Goal: Information Seeking & Learning: Learn about a topic

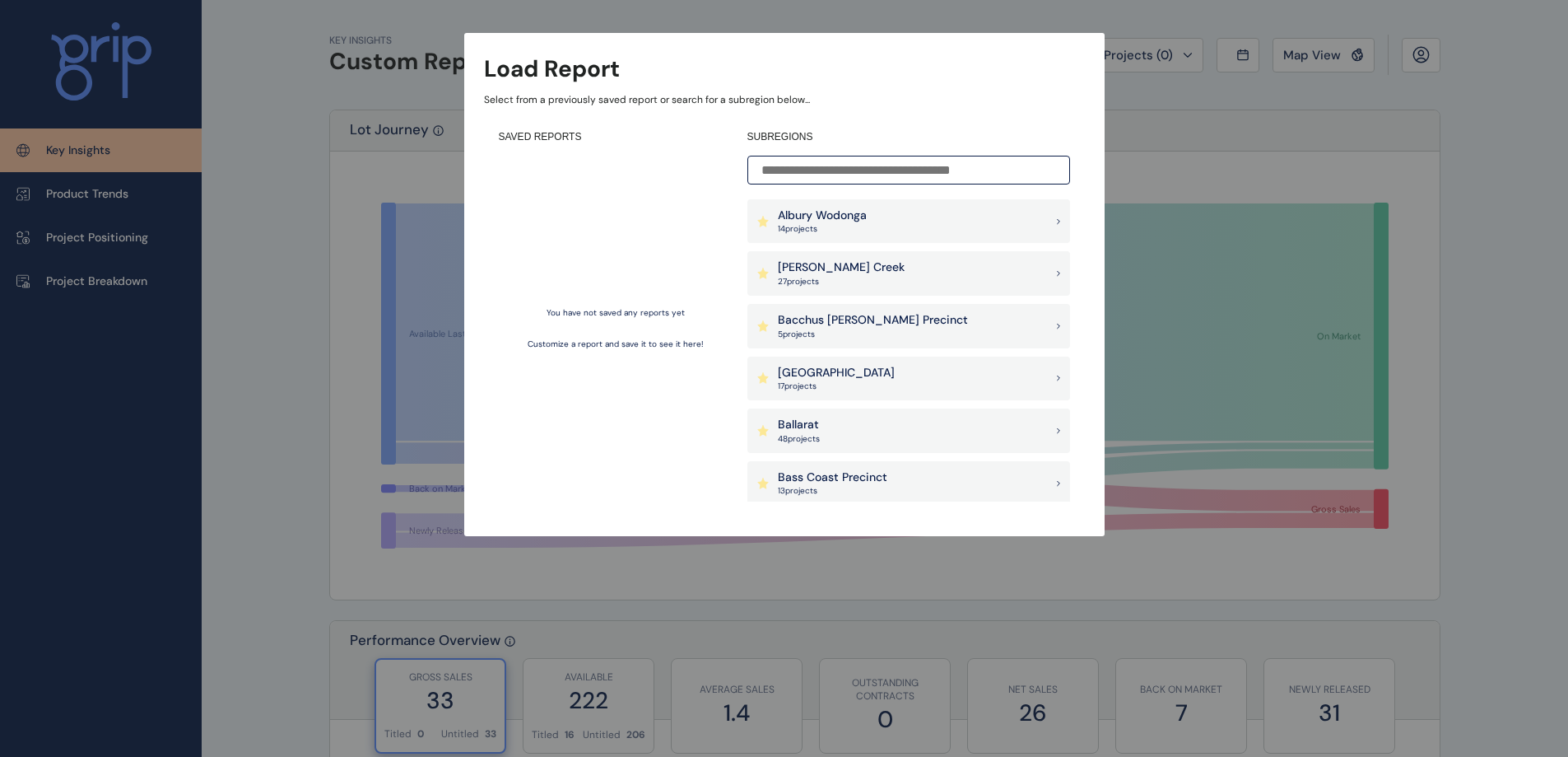
click at [820, 169] on input at bounding box center [909, 170] width 323 height 29
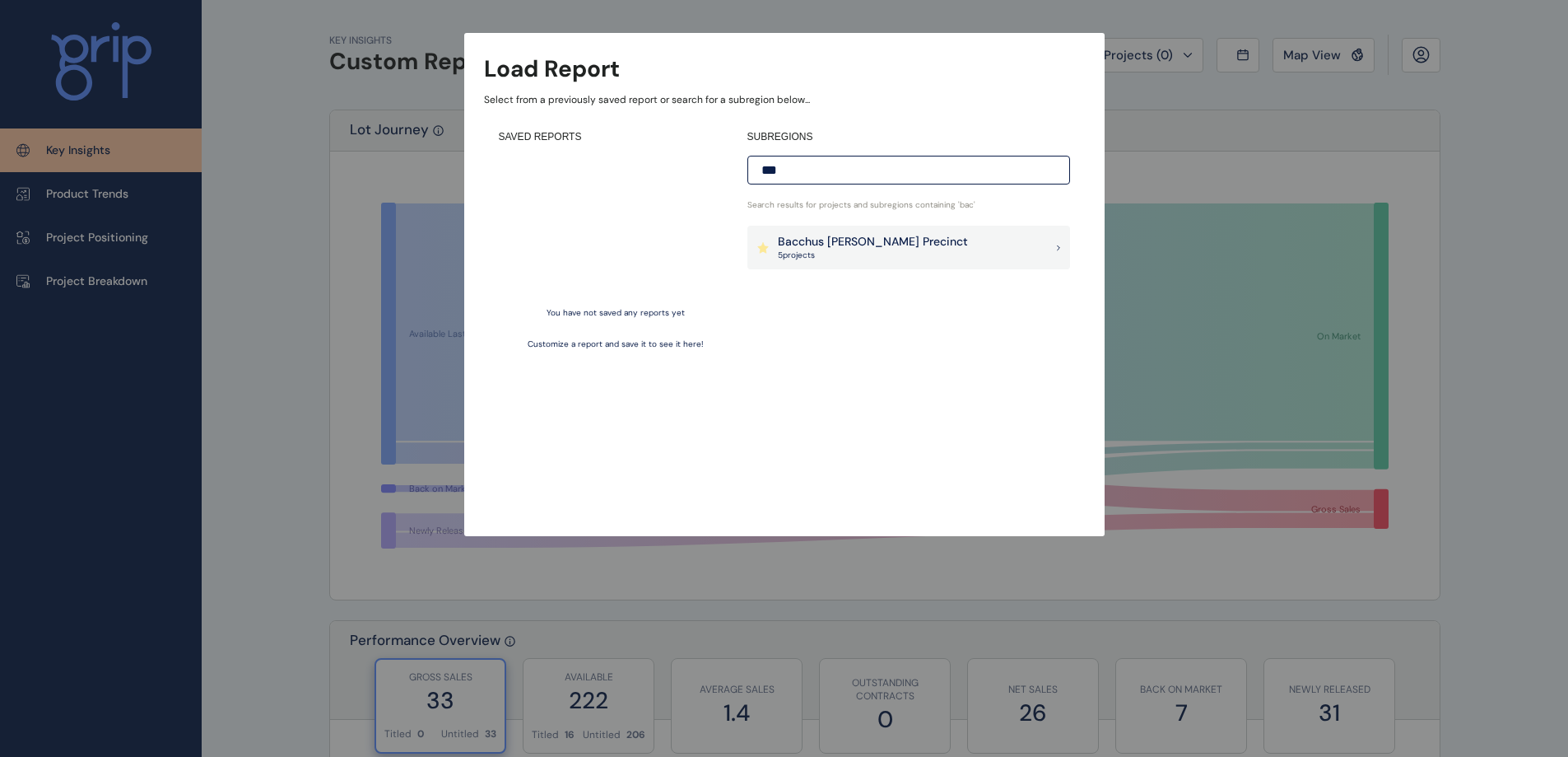
type input "***"
click at [815, 250] on p "5 project s" at bounding box center [873, 255] width 190 height 12
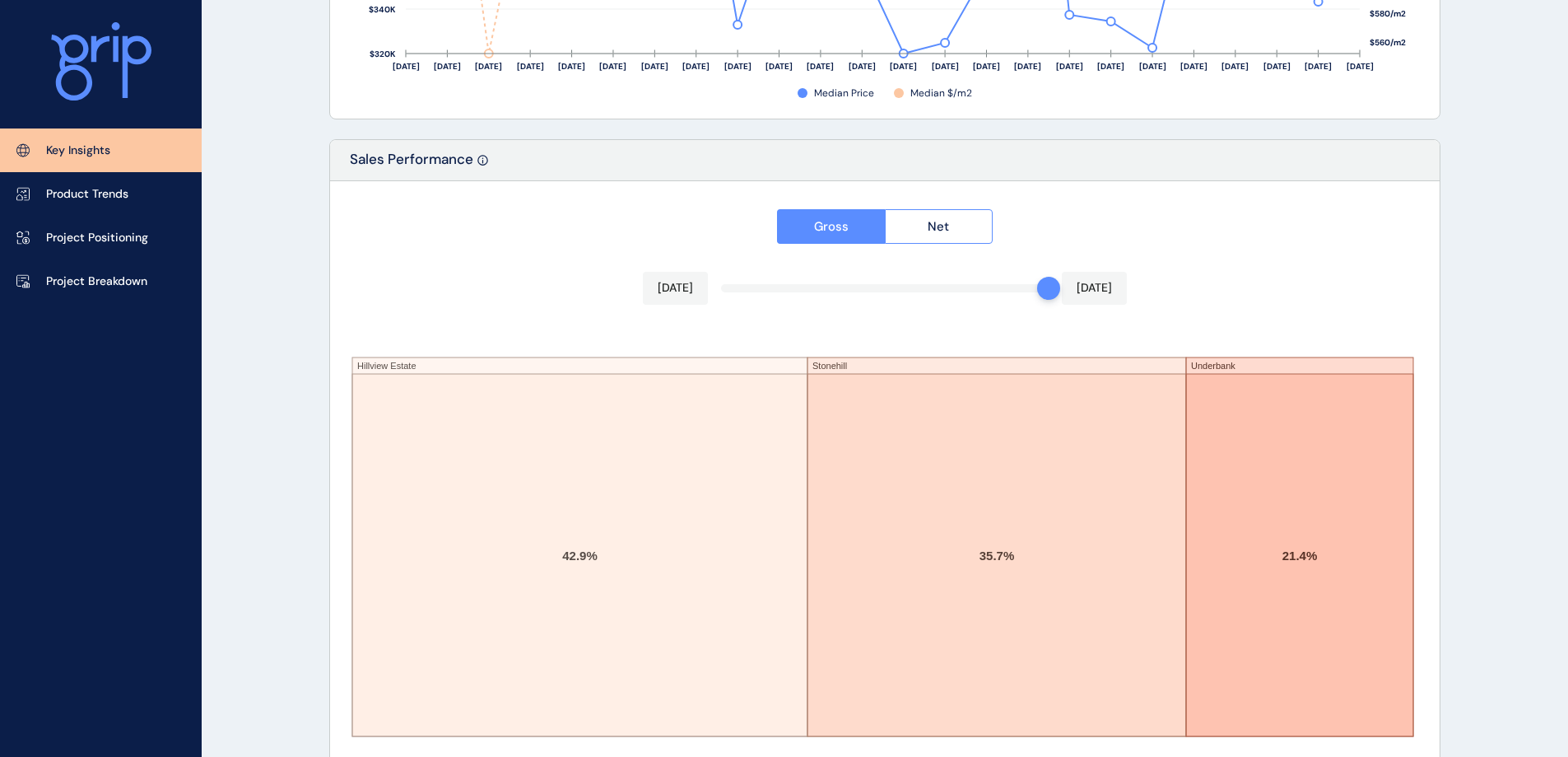
scroll to position [2710, 0]
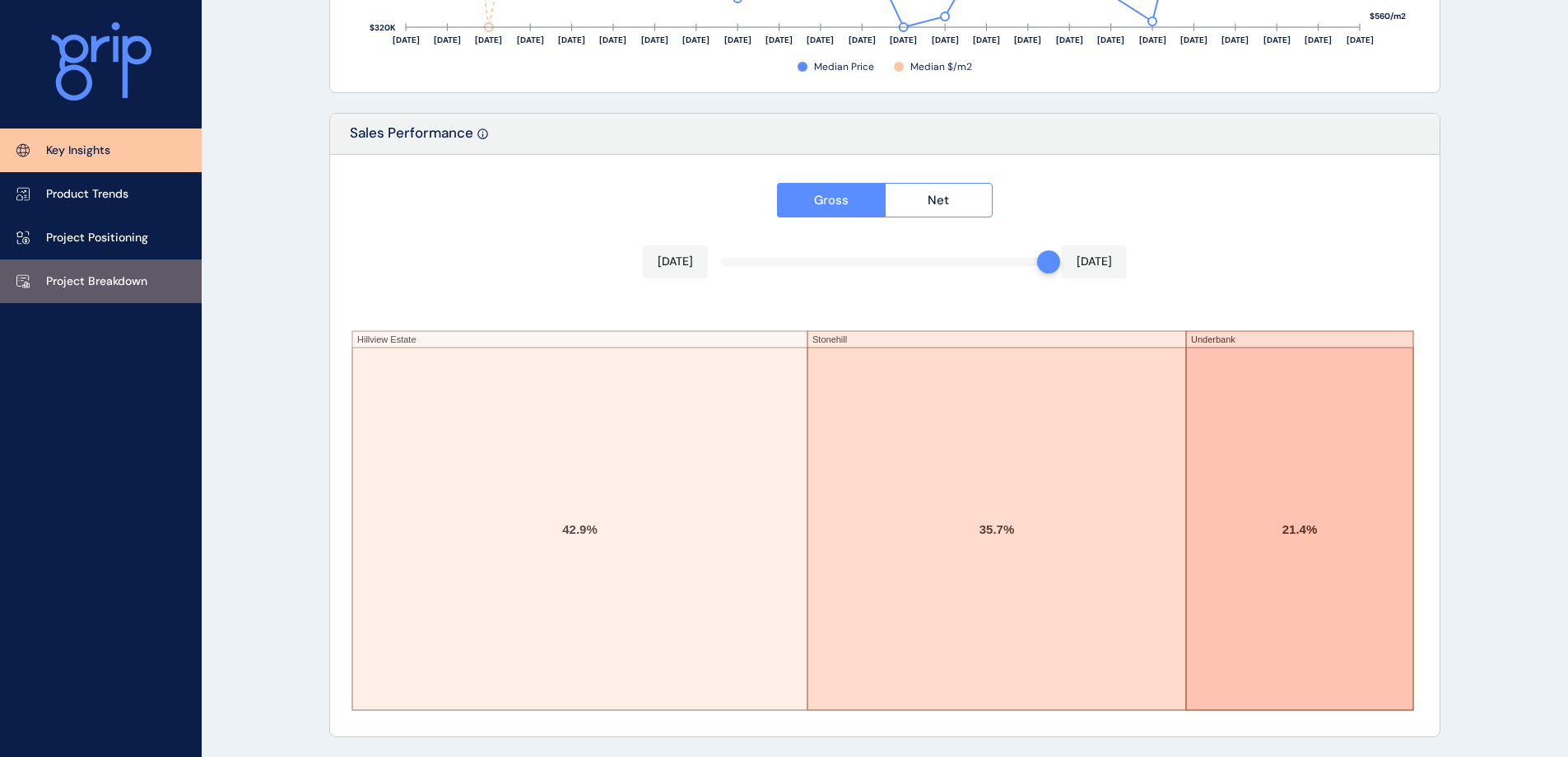
click at [76, 275] on p "Project Breakdown" at bounding box center [97, 282] width 102 height 16
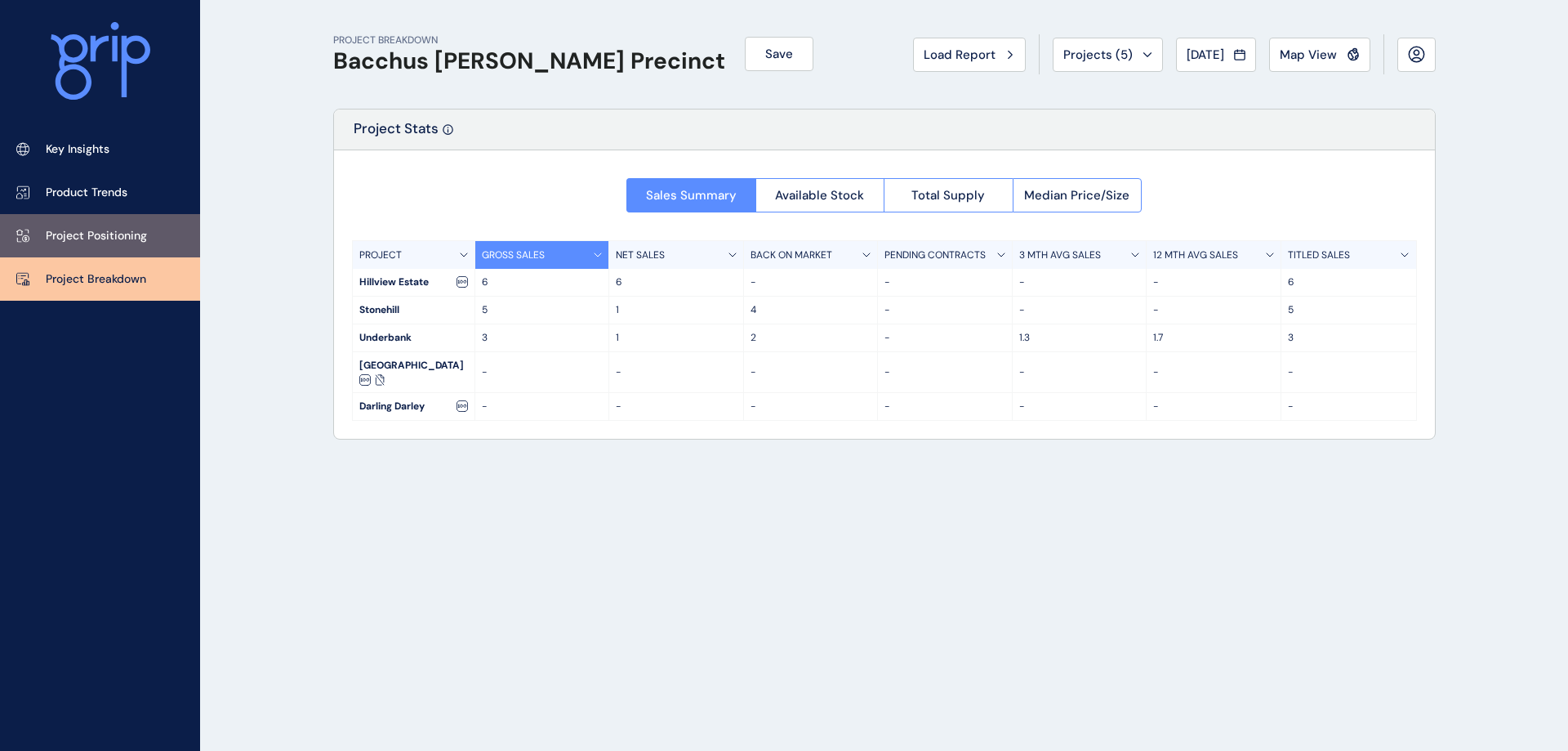
click at [90, 238] on p "Project Positioning" at bounding box center [96, 236] width 102 height 16
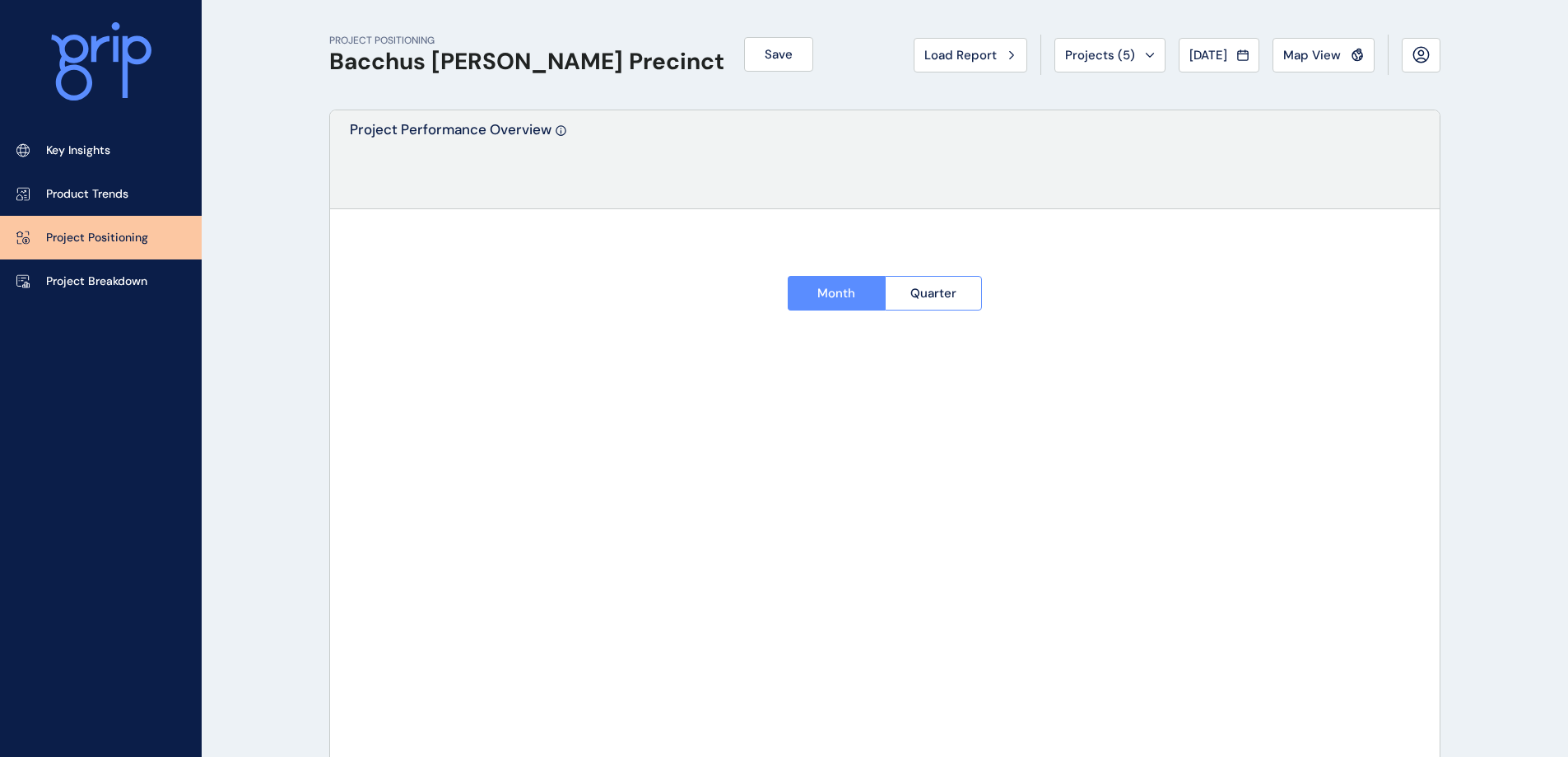
type input "**********"
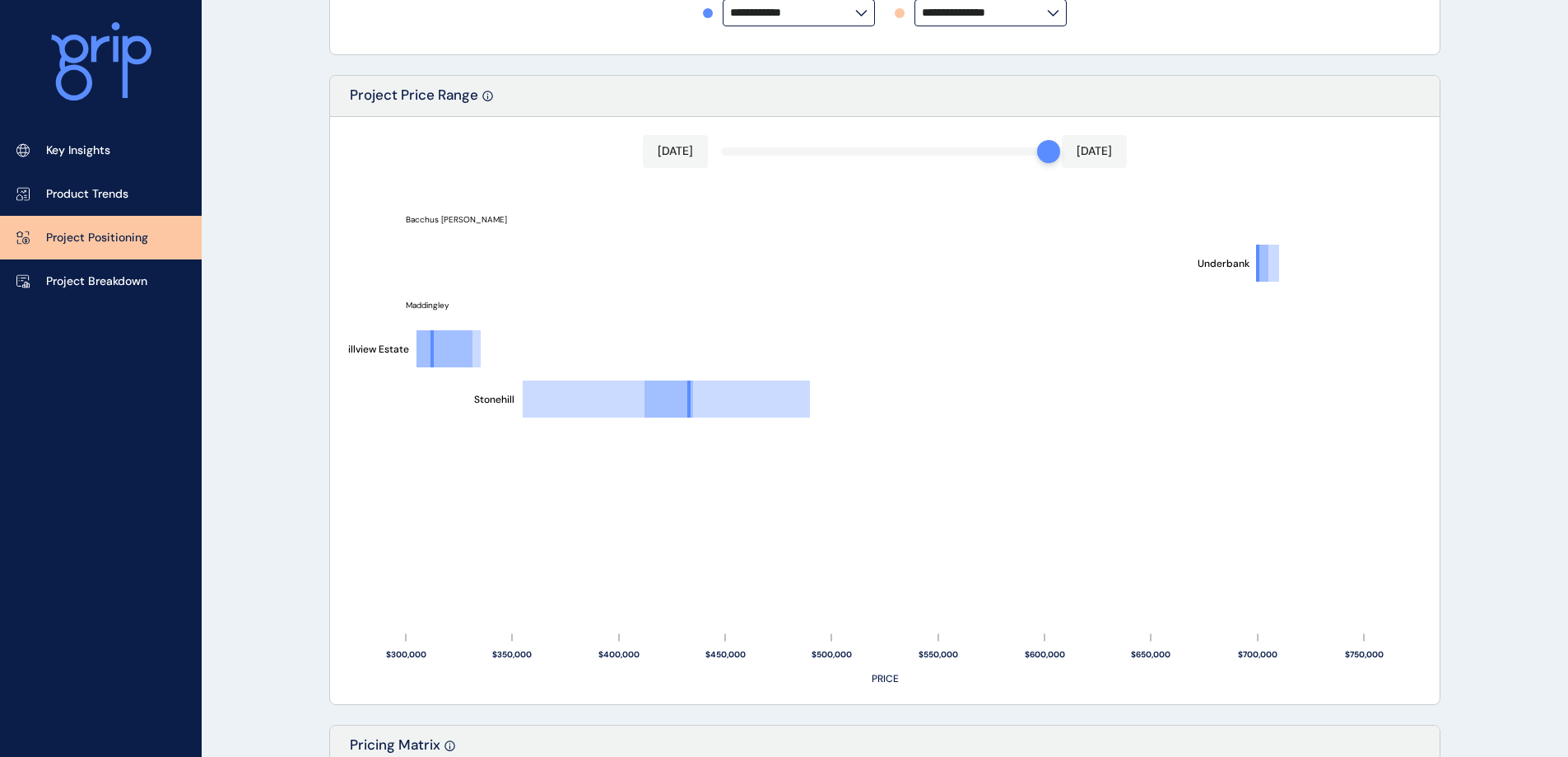
scroll to position [1288, 0]
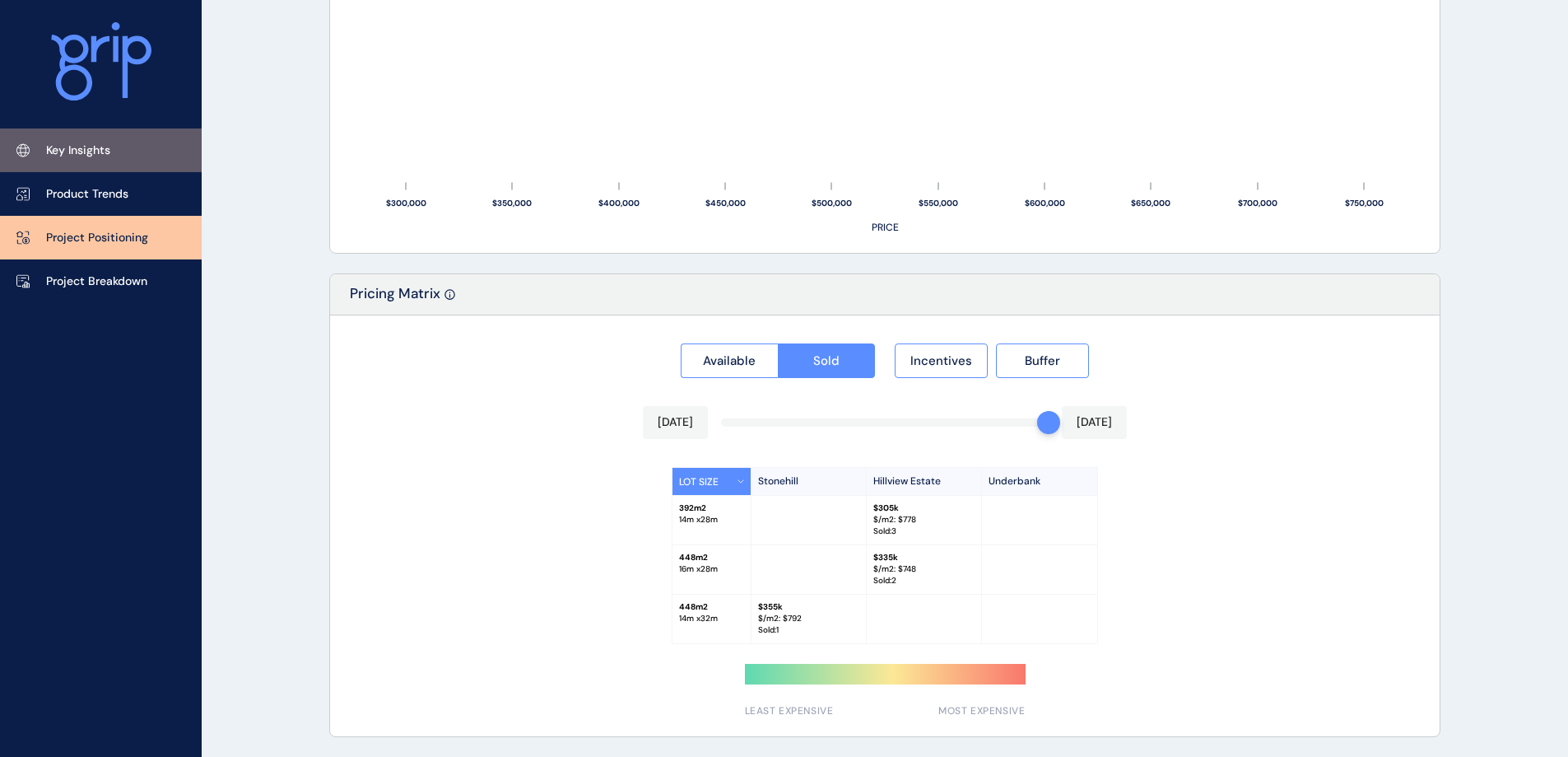
click at [46, 157] on p "Key Insights" at bounding box center [78, 150] width 64 height 16
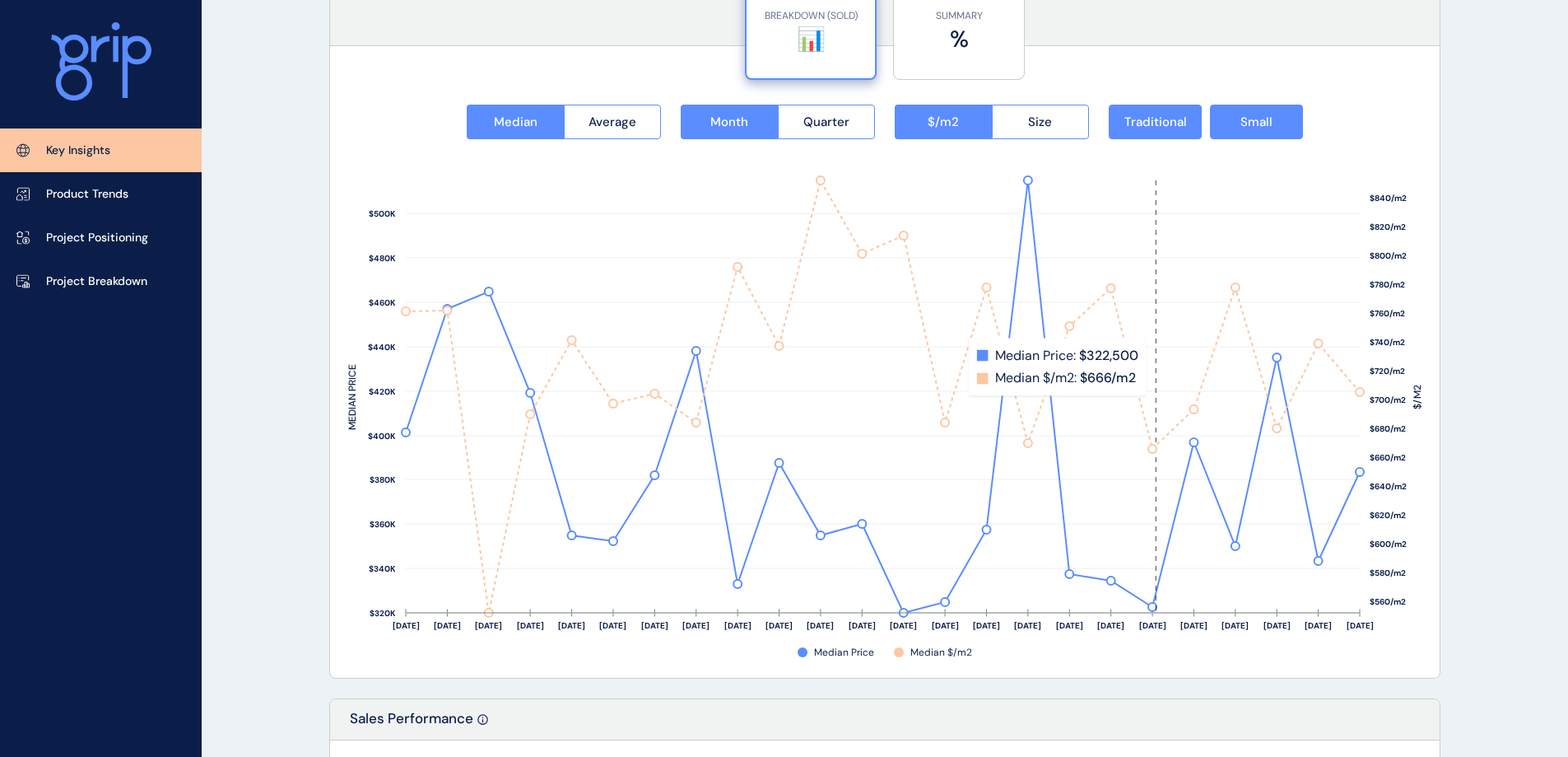
scroll to position [2194, 0]
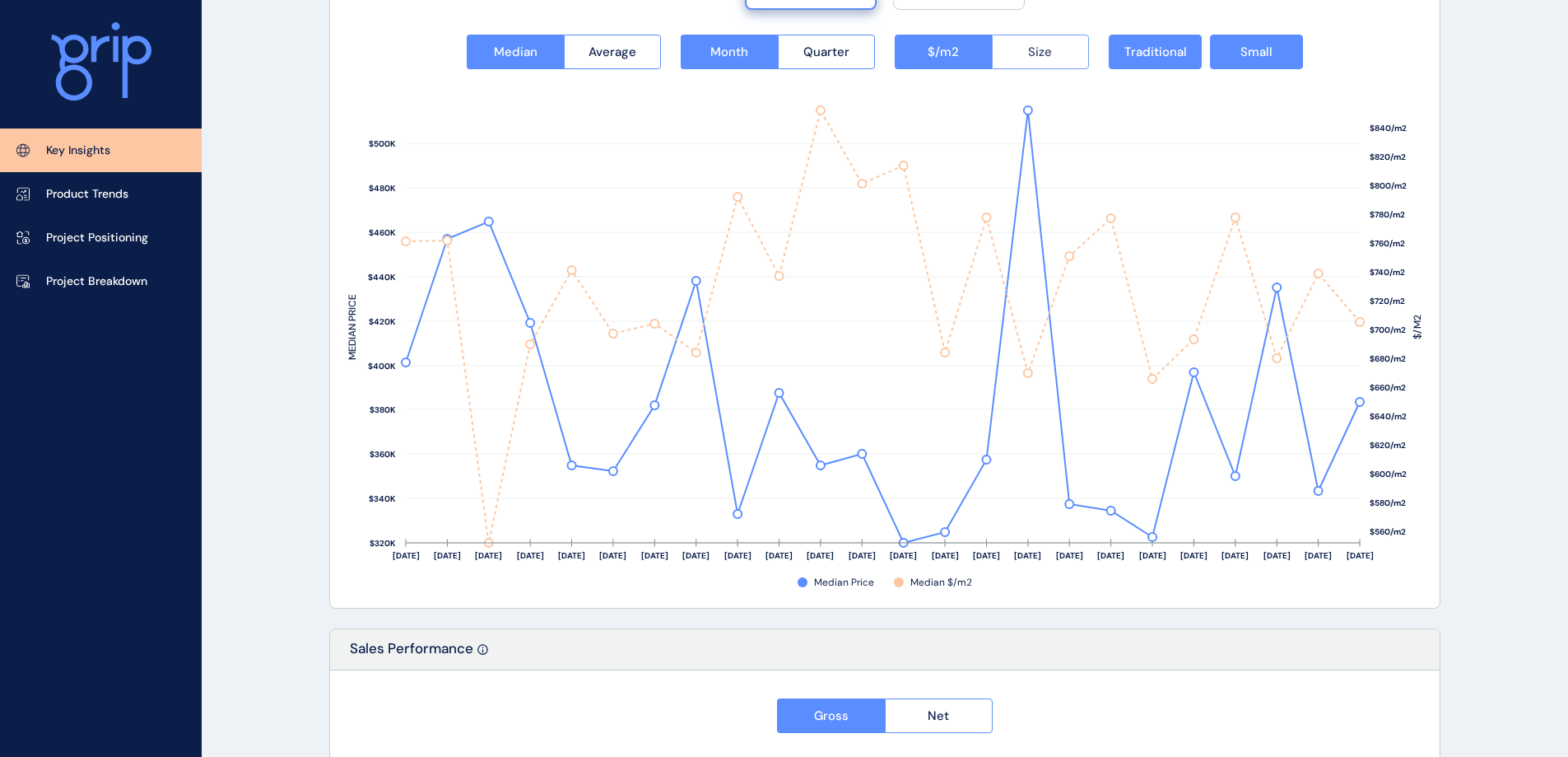
click at [1059, 56] on button "Size" at bounding box center [1040, 52] width 98 height 34
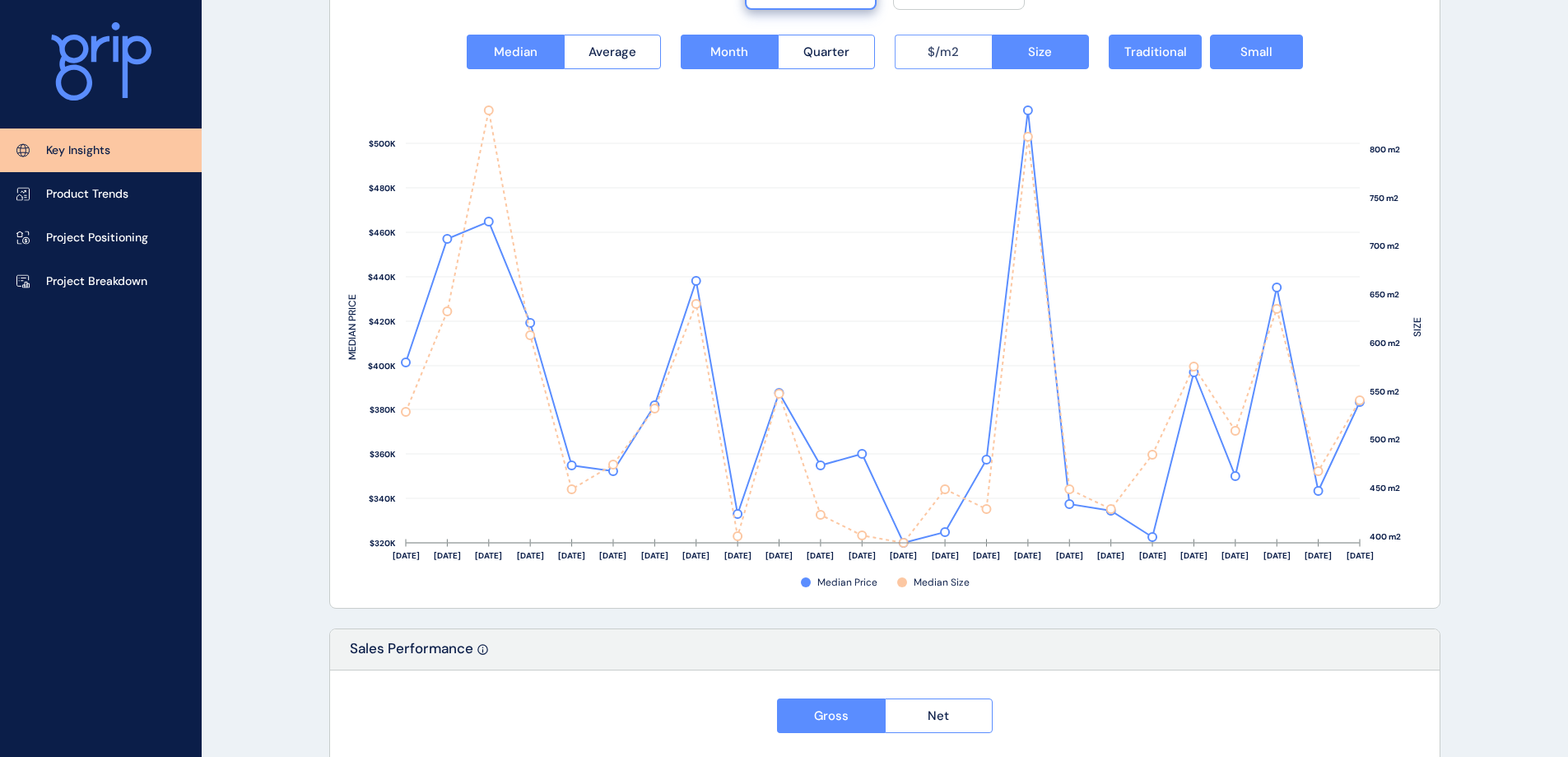
click at [925, 46] on button "$/m2" at bounding box center [943, 52] width 97 height 34
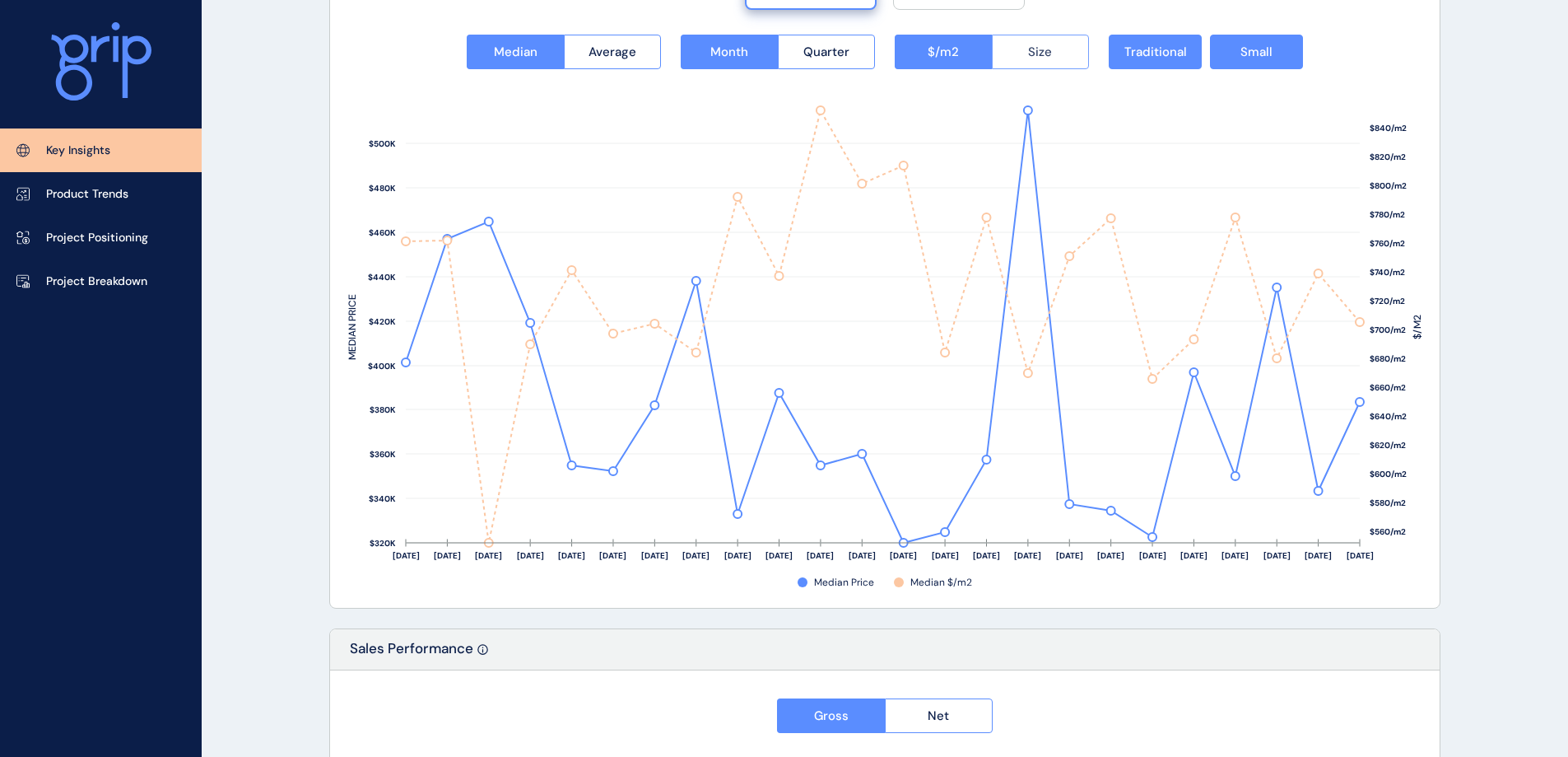
click at [1056, 63] on button "Size" at bounding box center [1040, 52] width 98 height 34
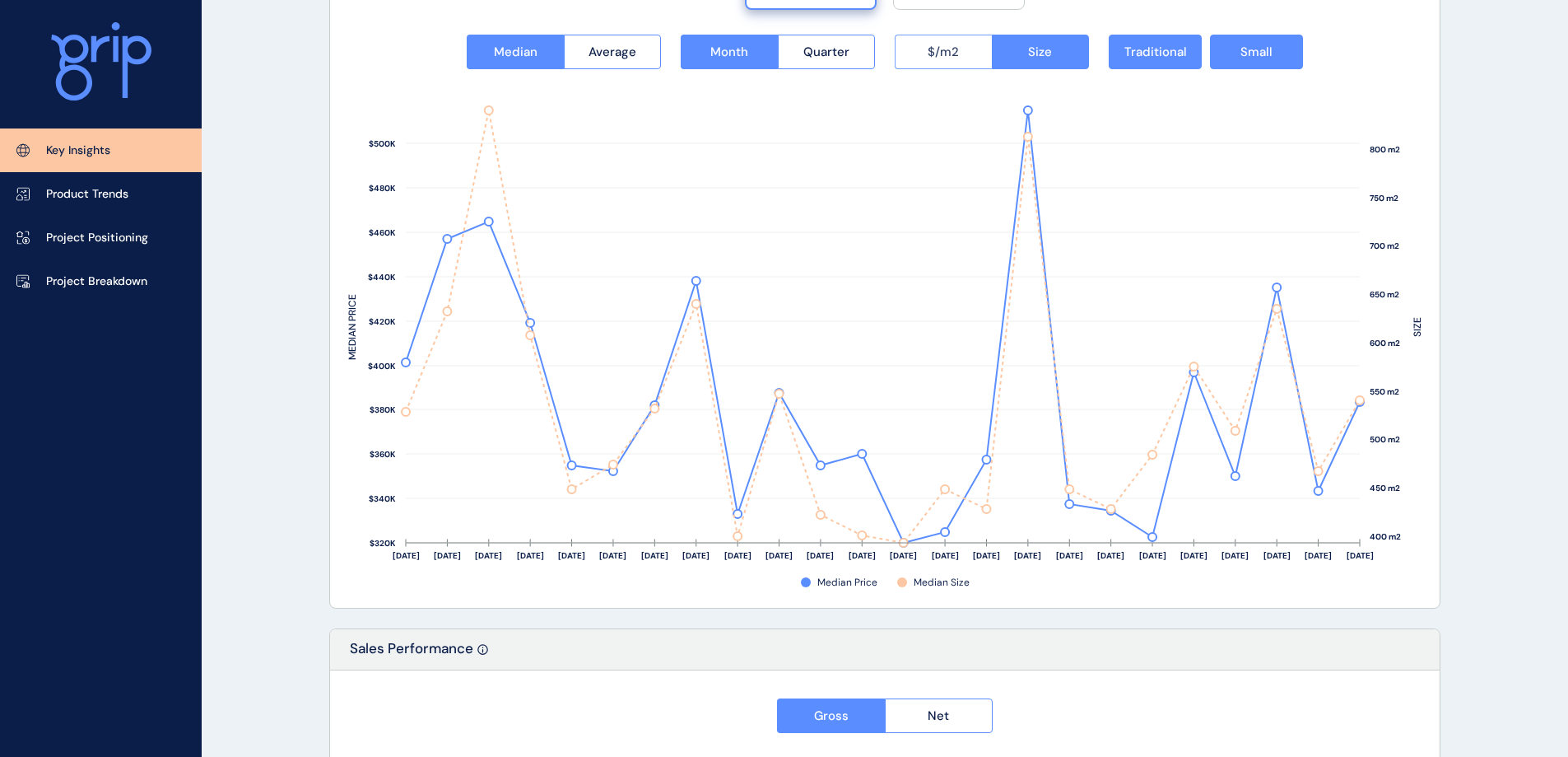
click at [923, 55] on button "$/m2" at bounding box center [943, 52] width 97 height 34
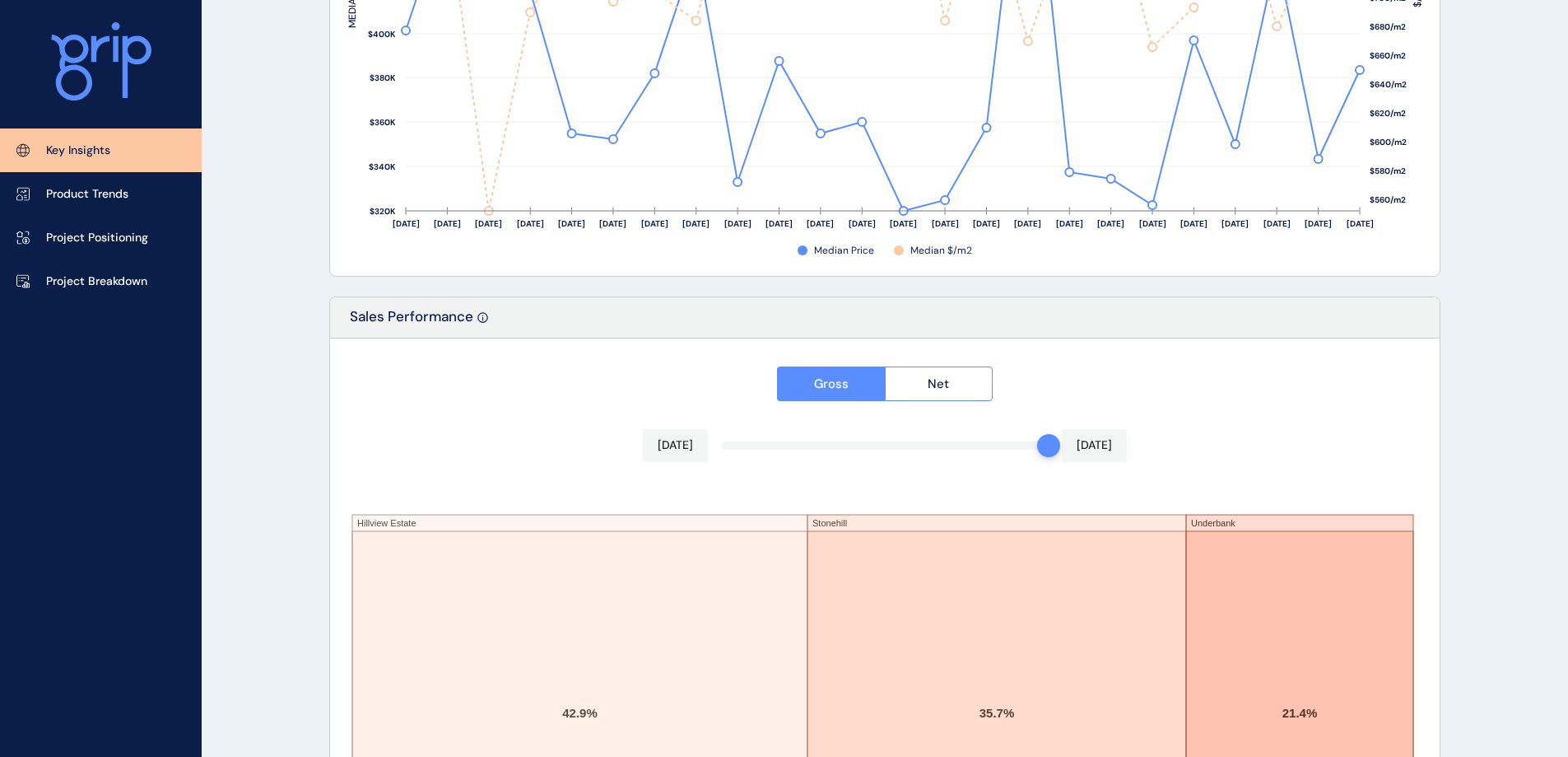
scroll to position [2710, 0]
